Goal: Task Accomplishment & Management: Complete application form

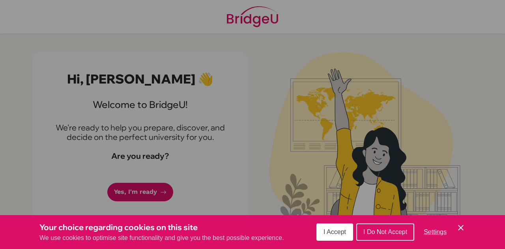
click at [326, 236] on span "I Accept" at bounding box center [335, 232] width 22 height 7
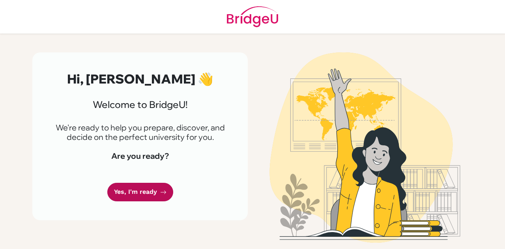
click at [113, 189] on link "Yes, I'm ready" at bounding box center [140, 192] width 66 height 19
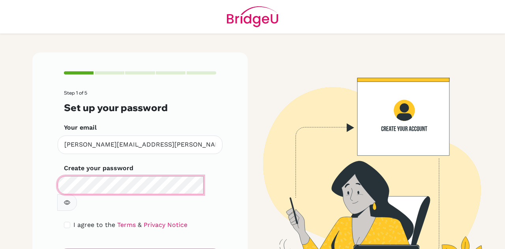
click at [66, 210] on form "Step 1 of 5 Set up your password Your email [PERSON_NAME][EMAIL_ADDRESS][PERSON…" at bounding box center [140, 178] width 152 height 177
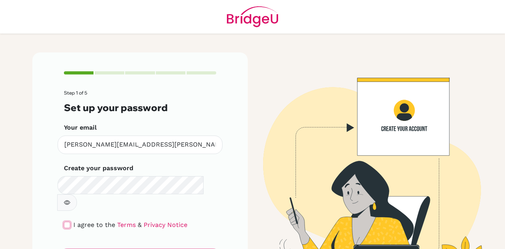
click at [66, 222] on input "checkbox" at bounding box center [67, 225] width 6 height 6
checkbox input "true"
